Goal: Transaction & Acquisition: Purchase product/service

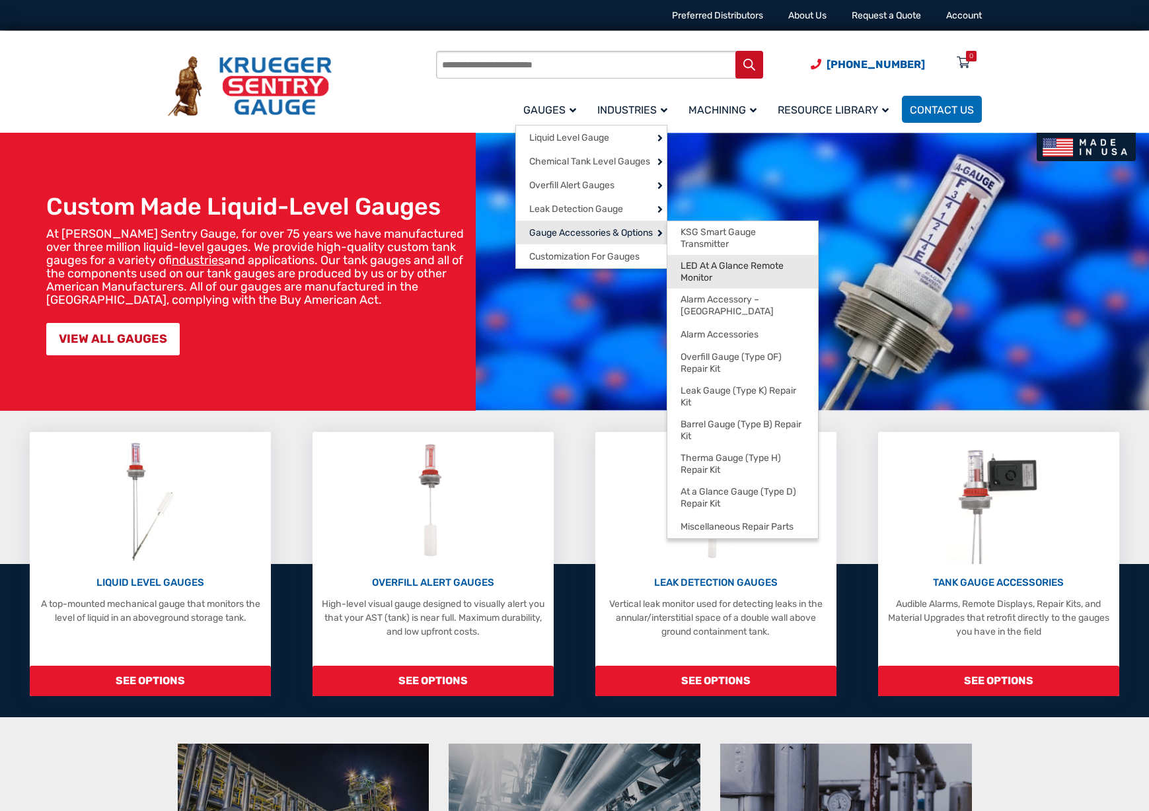
click at [722, 274] on span "LED At A Glance Remote Monitor" at bounding box center [743, 271] width 124 height 23
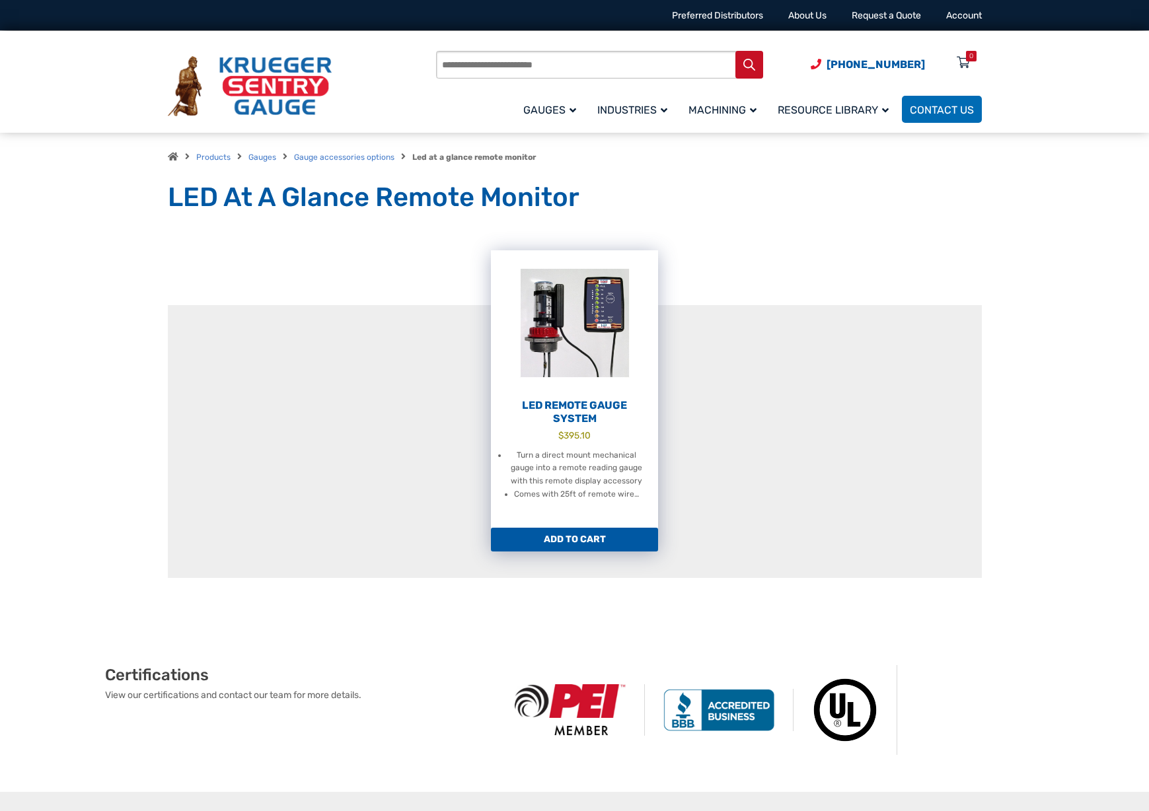
click at [614, 383] on img at bounding box center [574, 322] width 167 height 145
